Goal: Task Accomplishment & Management: Use online tool/utility

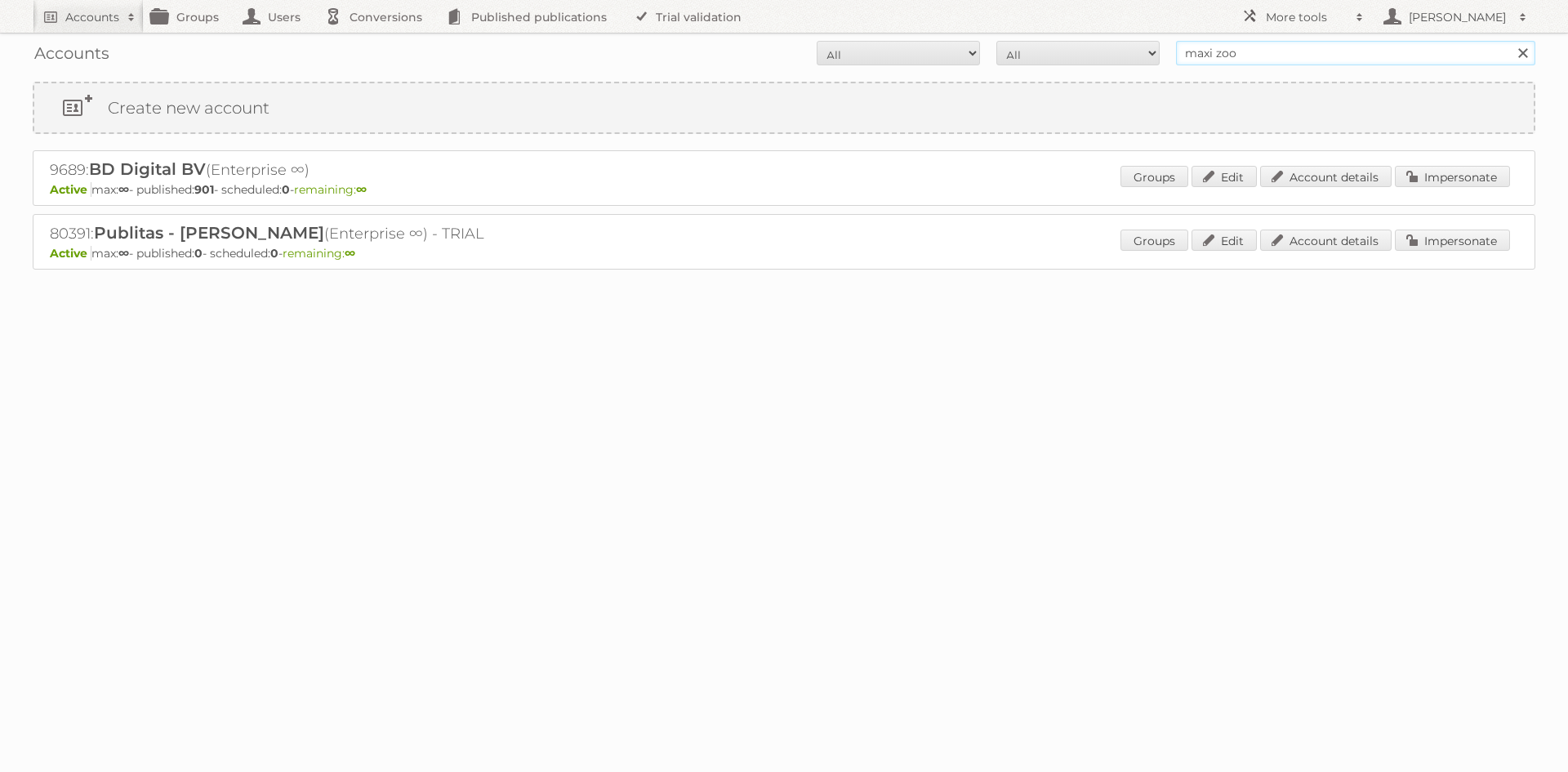
click at [1219, 59] on input "maxi zoo" at bounding box center [1355, 53] width 360 height 25
type input "hubo belgie"
click at [1510, 41] on input "Search" at bounding box center [1522, 53] width 25 height 25
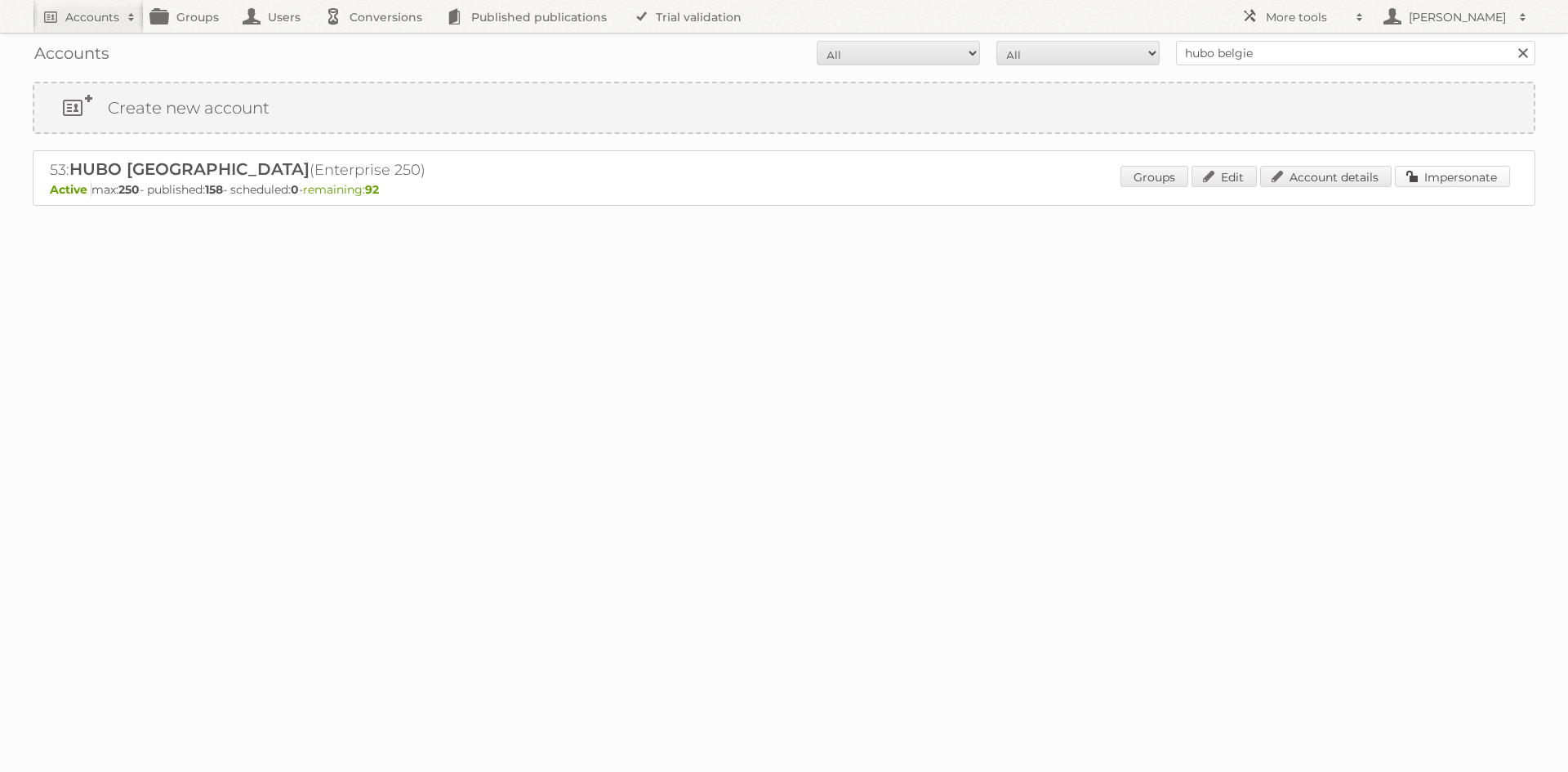
click at [1433, 178] on link "Impersonate" at bounding box center [1452, 176] width 116 height 21
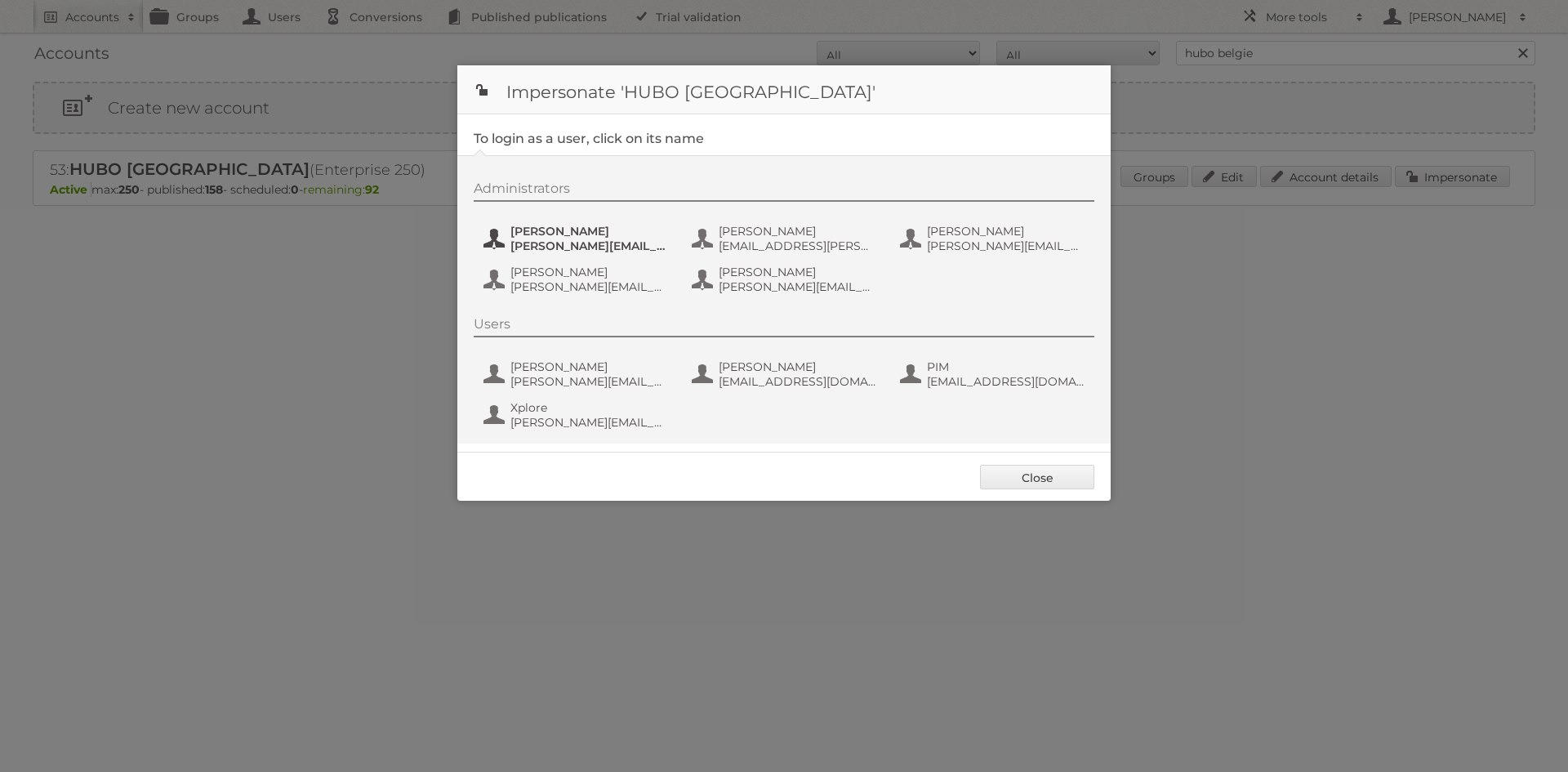
click at [543, 235] on span "[PERSON_NAME]" at bounding box center [589, 231] width 158 height 15
